Goal: Task Accomplishment & Management: Use online tool/utility

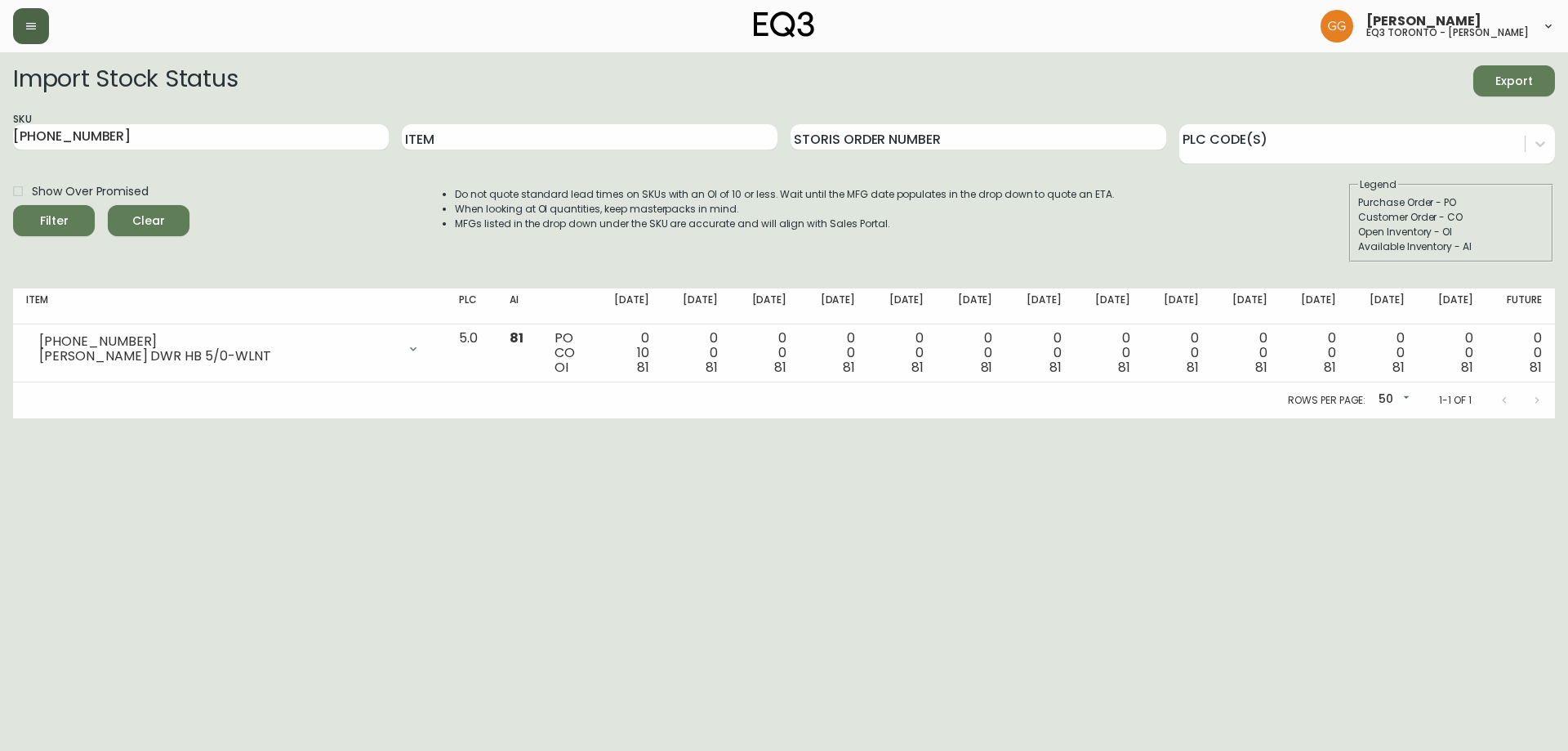
click at [35, 29] on icon "button" at bounding box center [31, 25] width 10 height 6
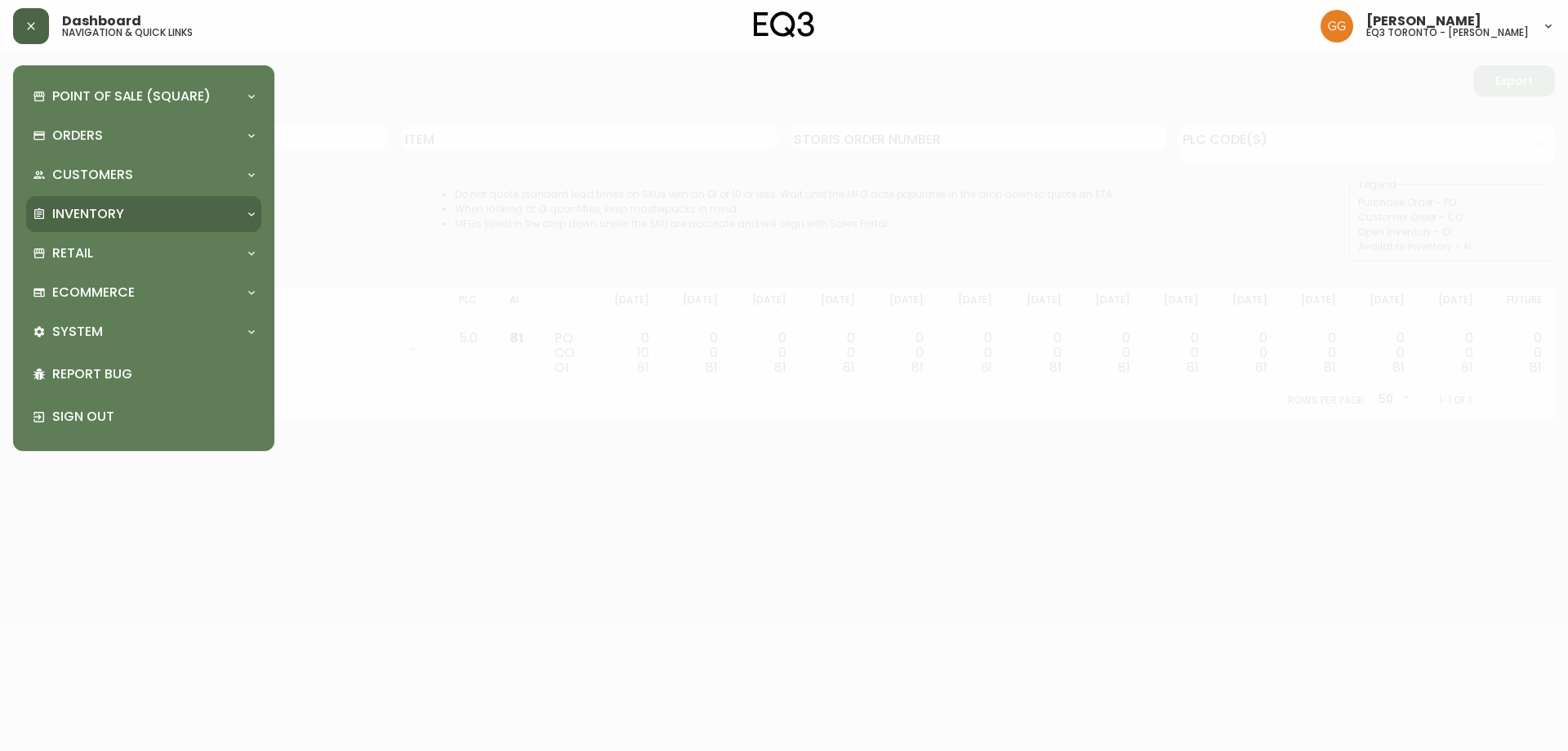
click at [82, 213] on p "Inventory" at bounding box center [88, 214] width 72 height 18
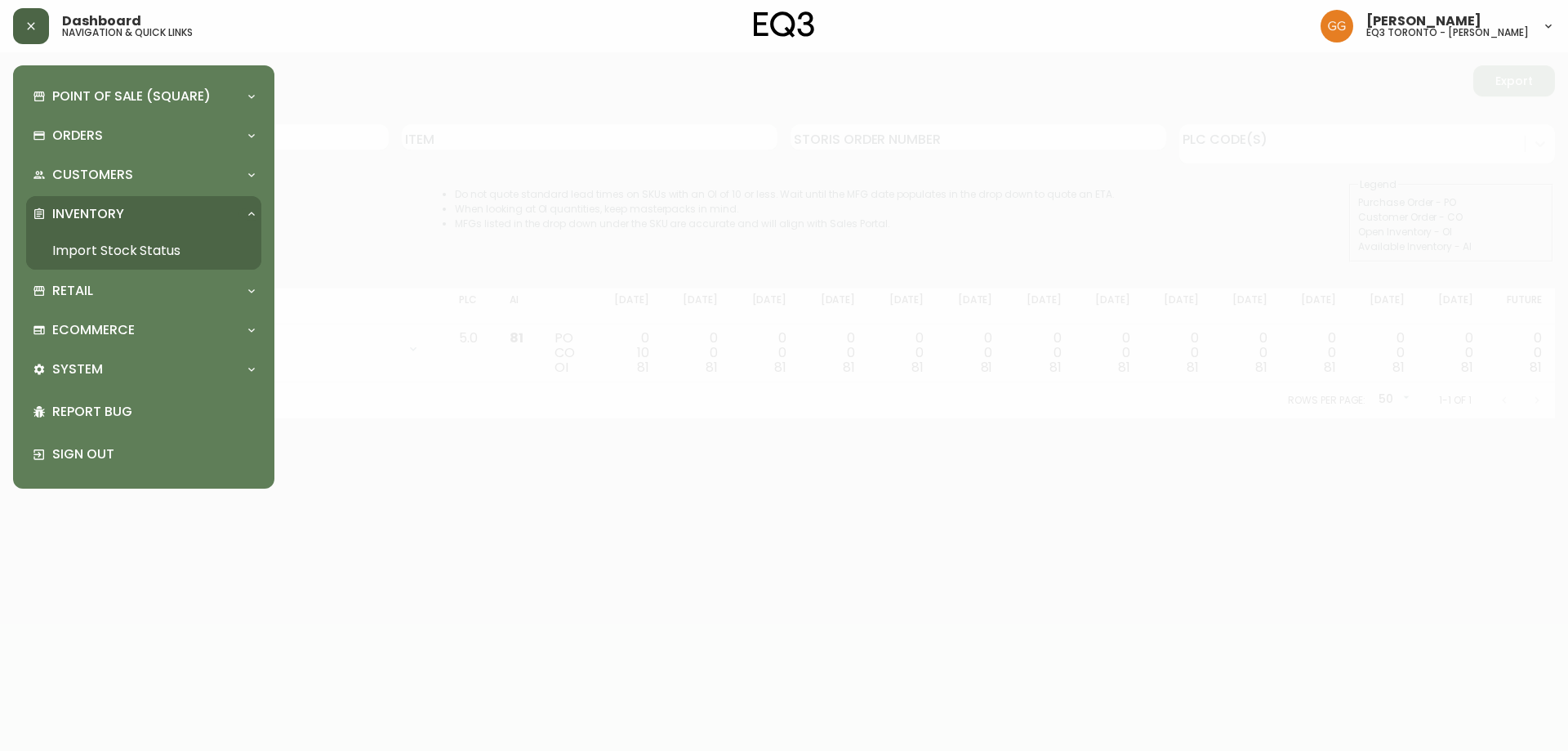
click at [72, 243] on link "Import Stock Status" at bounding box center [143, 251] width 235 height 38
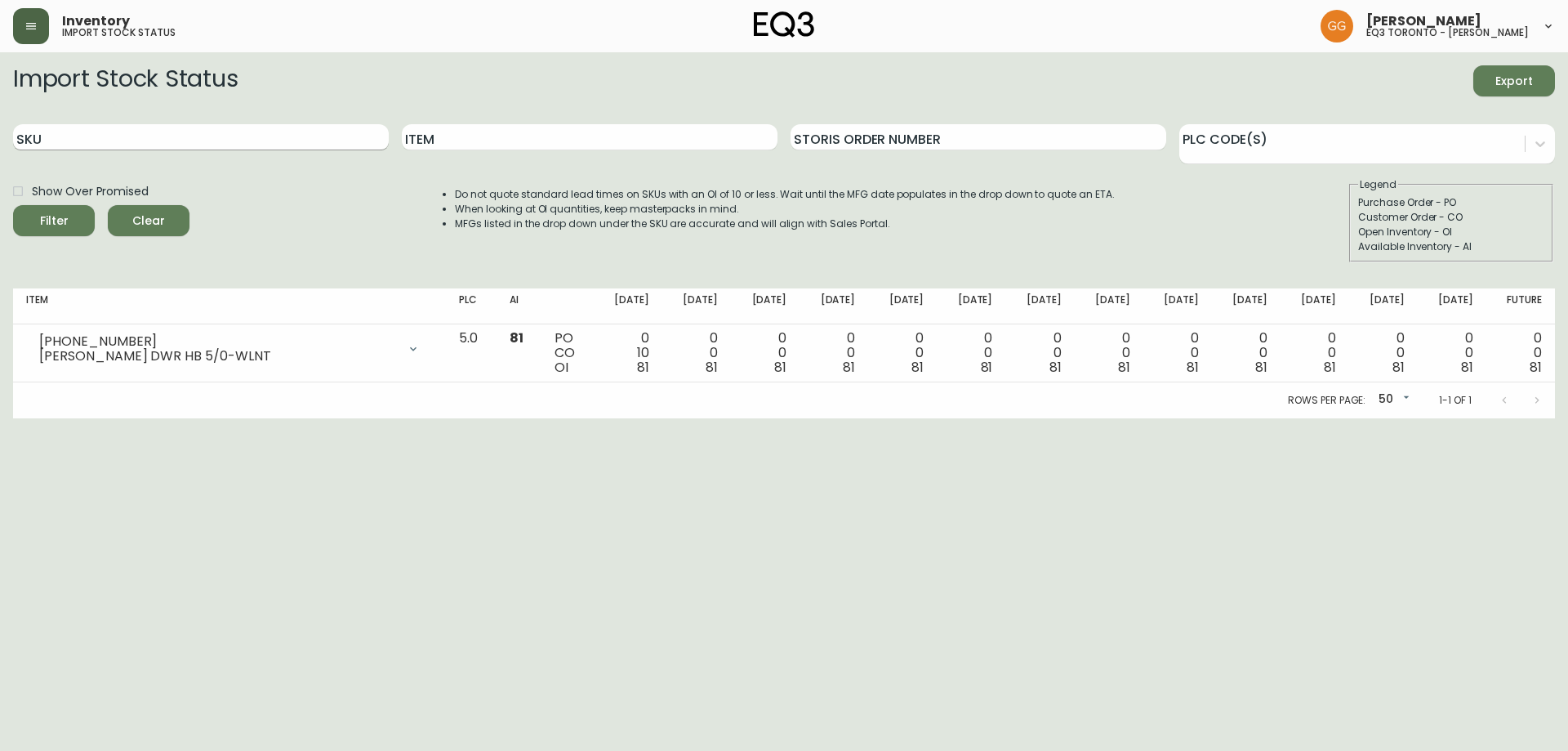
click at [178, 128] on input "SKU" at bounding box center [200, 137] width 376 height 26
paste input "3130-230-6-A"
click at [13, 205] on button "Filter" at bounding box center [53, 220] width 82 height 31
drag, startPoint x: 129, startPoint y: 133, endPoint x: 0, endPoint y: 119, distance: 129.8
click at [0, 119] on main "Import Stock Status Export SKU 3130-230-6-A Item Storis Order Number PLC Code(s…" at bounding box center [784, 235] width 1568 height 366
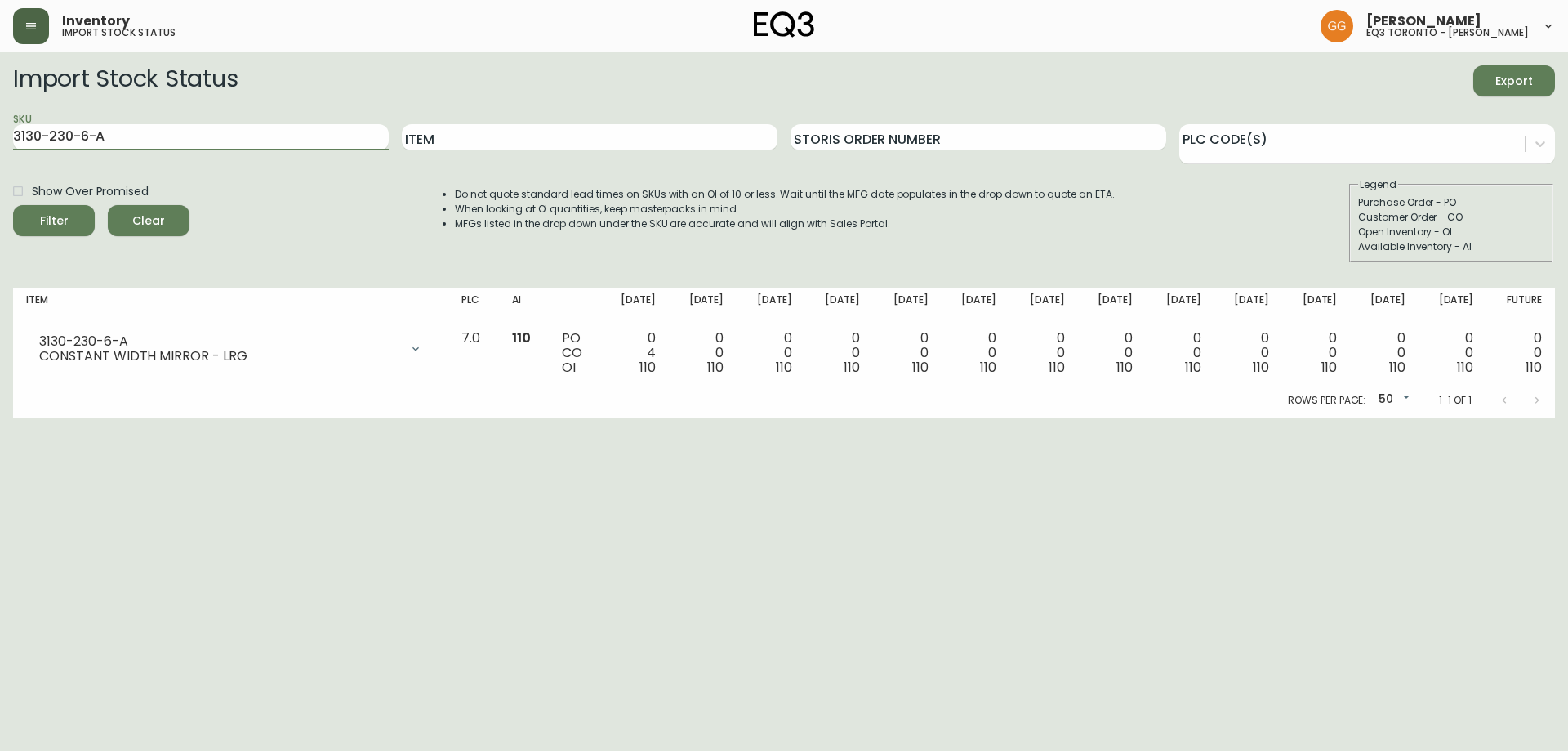
paste input "1-1-B"
type input "3130-231-1-B"
click at [13, 205] on button "Filter" at bounding box center [53, 220] width 82 height 31
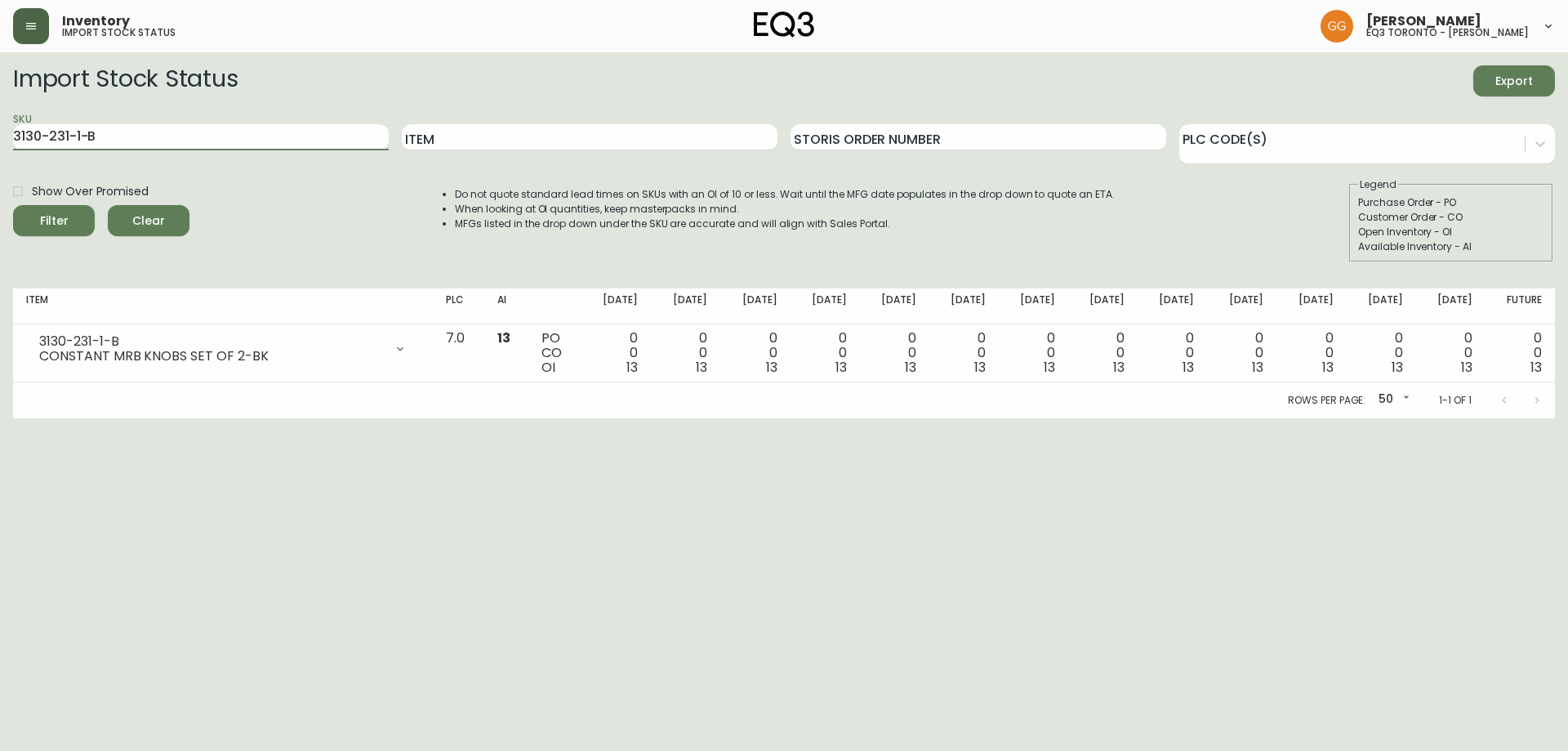
click at [922, 81] on div "Import Stock Status Export" at bounding box center [784, 80] width 1542 height 31
